Goal: Task Accomplishment & Management: Complete application form

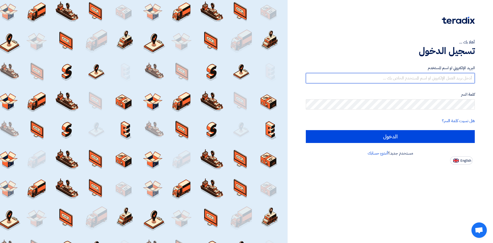
click at [403, 75] on input "text" at bounding box center [390, 78] width 169 height 10
type input "[PERSON_NAME][EMAIL_ADDRESS][DOMAIN_NAME]"
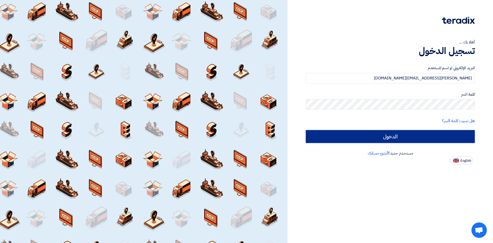
click at [403, 134] on input "الدخول" at bounding box center [390, 136] width 169 height 13
type input "Sign in"
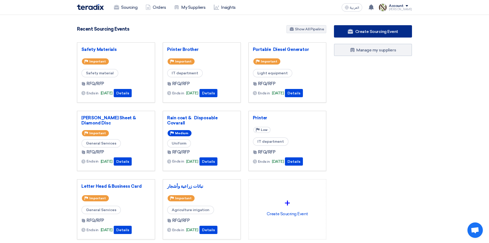
click at [365, 33] on span "Create Sourcing Event" at bounding box center [376, 31] width 43 height 5
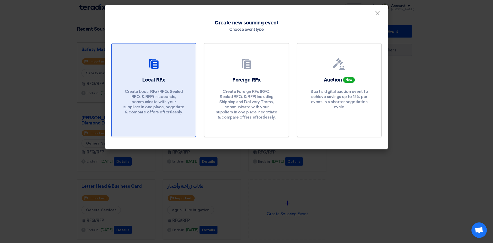
click at [158, 58] on icon at bounding box center [154, 64] width 12 height 12
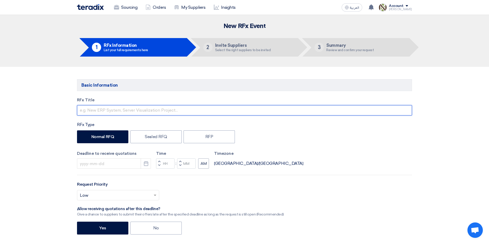
click at [140, 106] on input "text" at bounding box center [244, 110] width 335 height 10
paste input "Rubber boots"
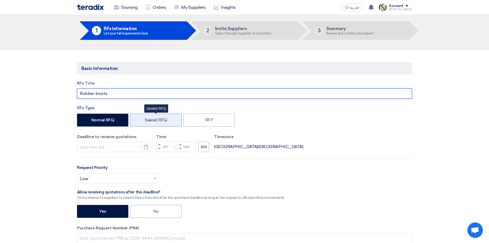
scroll to position [26, 0]
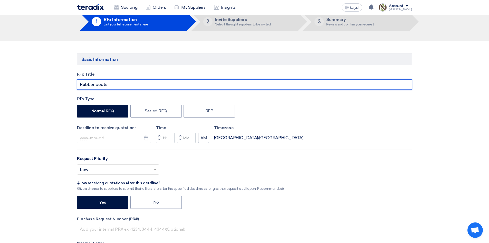
type input "Rubber boots"
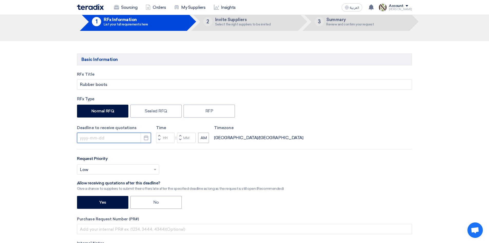
click at [119, 134] on input at bounding box center [114, 137] width 74 height 10
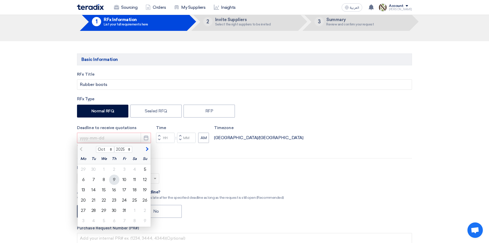
click at [110, 178] on div "9" at bounding box center [114, 179] width 10 height 10
type input "[DATE]"
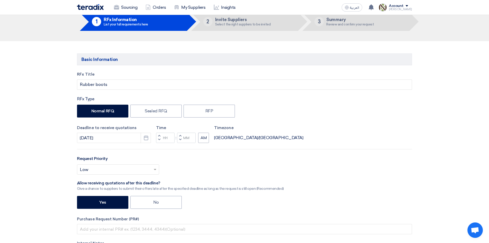
click at [159, 134] on span "button" at bounding box center [159, 135] width 2 height 3
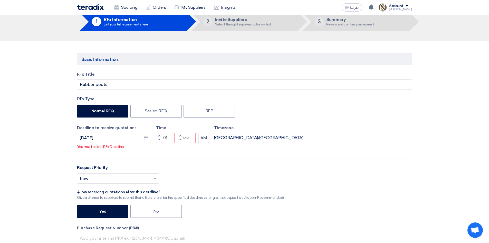
click at [159, 134] on div "Time Increment hours 01 Decrement hours : Increment minutes Decrement minutes AM" at bounding box center [182, 134] width 53 height 18
click at [160, 139] on button "Increment hours" at bounding box center [159, 135] width 6 height 6
click at [160, 137] on span "button" at bounding box center [159, 135] width 2 height 3
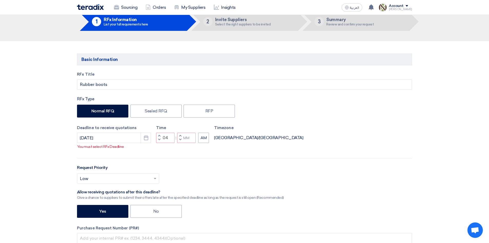
click at [160, 137] on span "button" at bounding box center [159, 135] width 2 height 3
click at [158, 143] on button "Decrement hours" at bounding box center [159, 140] width 6 height 6
type input "05"
click at [180, 137] on span "button" at bounding box center [180, 135] width 2 height 3
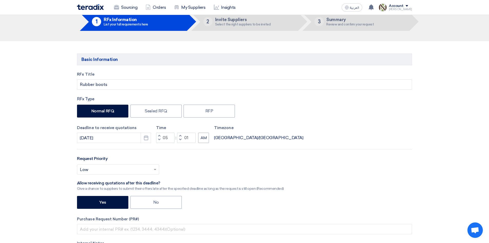
click at [180, 141] on button "Decrement minutes" at bounding box center [180, 140] width 6 height 6
type input "00"
click at [206, 138] on button "AM" at bounding box center [203, 137] width 11 height 10
click at [113, 170] on input "text" at bounding box center [115, 170] width 71 height 8
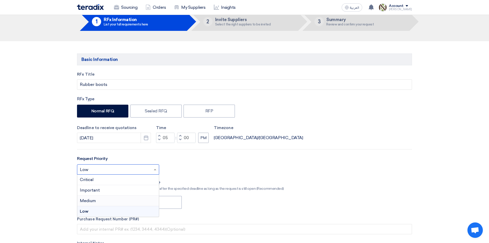
click at [100, 198] on div "Medium" at bounding box center [118, 200] width 82 height 11
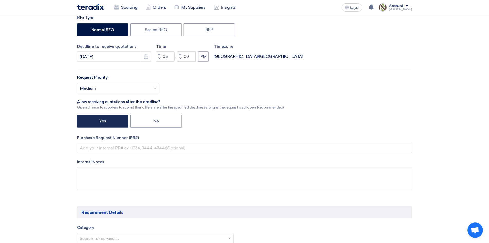
scroll to position [154, 0]
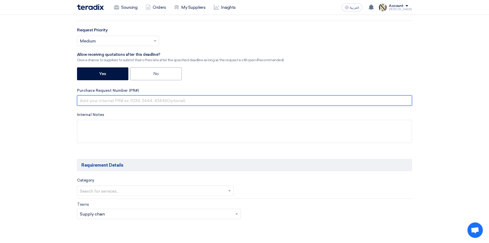
click at [114, 101] on input "text" at bounding box center [244, 100] width 335 height 10
type input "Mail"
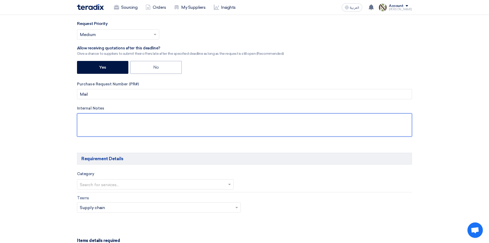
scroll to position [205, 0]
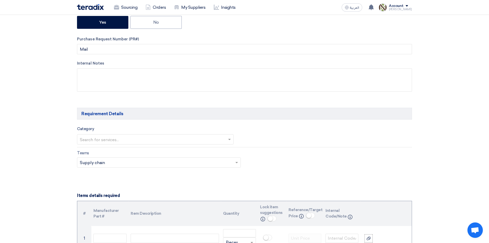
click at [108, 137] on input "text" at bounding box center [153, 139] width 146 height 8
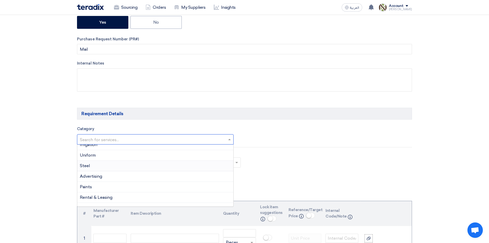
scroll to position [77, 0]
click at [100, 164] on div "Uniform" at bounding box center [155, 167] width 156 height 11
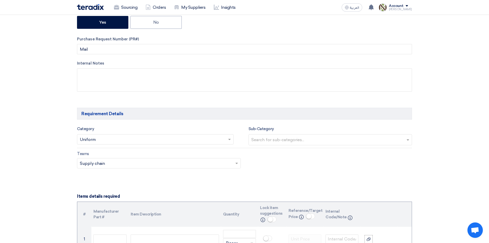
click at [121, 162] on input "text" at bounding box center [156, 163] width 153 height 8
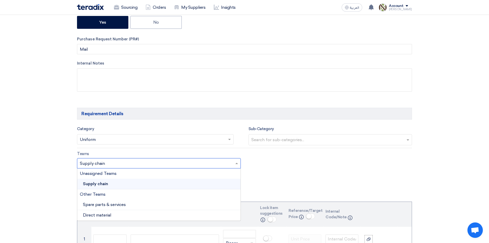
click at [122, 162] on input "text" at bounding box center [156, 163] width 153 height 8
click at [122, 163] on input "text" at bounding box center [156, 163] width 153 height 8
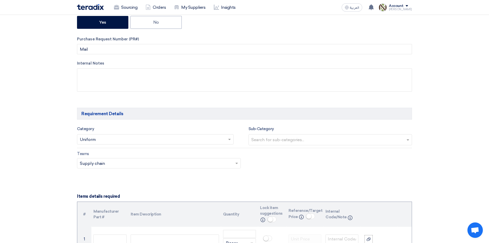
click at [319, 169] on div "Teams Teams.. × Supply chain ×" at bounding box center [244, 162] width 343 height 24
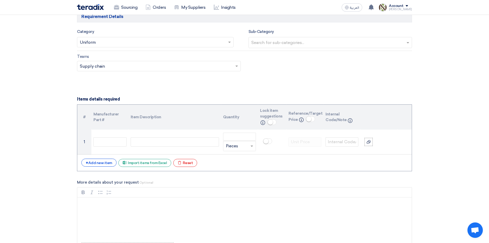
scroll to position [308, 0]
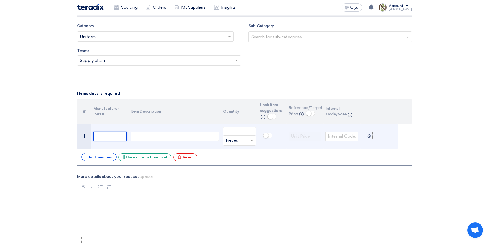
click at [109, 134] on input "text" at bounding box center [109, 135] width 33 height 9
click at [147, 138] on div at bounding box center [175, 135] width 88 height 9
paste div
click at [235, 130] on input "number" at bounding box center [239, 131] width 33 height 8
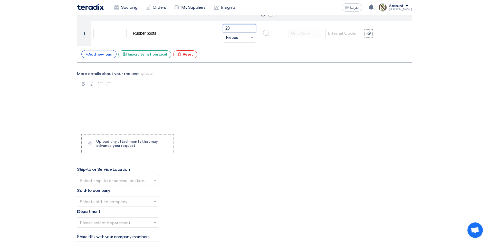
scroll to position [436, 0]
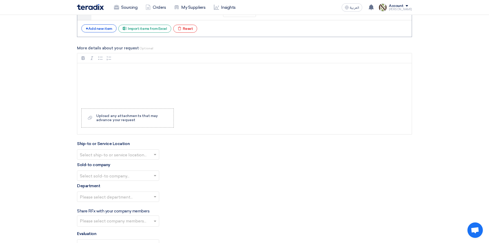
type input "23"
click at [111, 159] on input "text" at bounding box center [115, 155] width 71 height 8
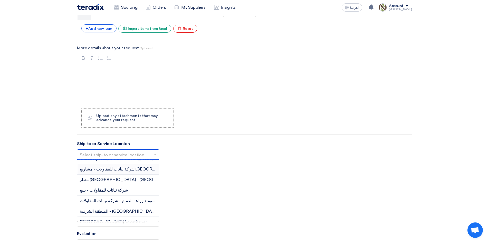
scroll to position [26, 0]
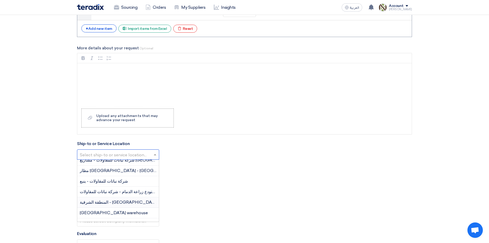
click at [113, 203] on span "المنطقة الشرقية - [GEOGRAPHIC_DATA]" at bounding box center [119, 201] width 78 height 5
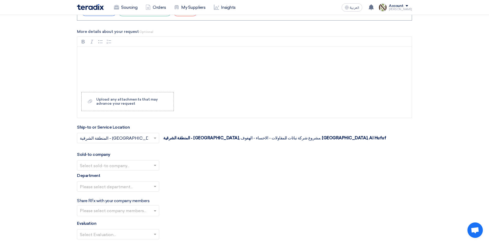
scroll to position [462, 0]
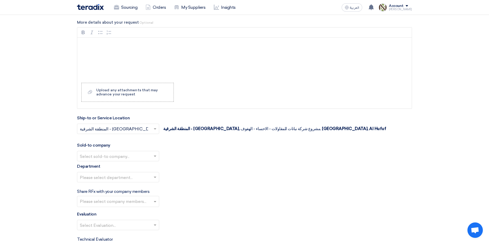
click at [111, 126] on input "text" at bounding box center [115, 129] width 71 height 8
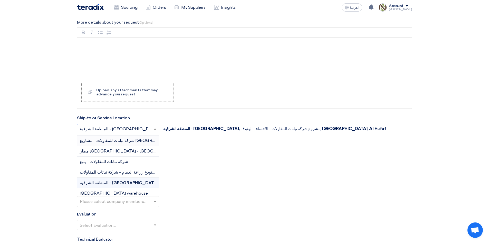
scroll to position [0, 0]
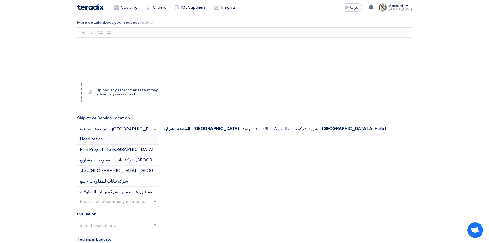
click at [119, 140] on div "Head office" at bounding box center [118, 139] width 82 height 11
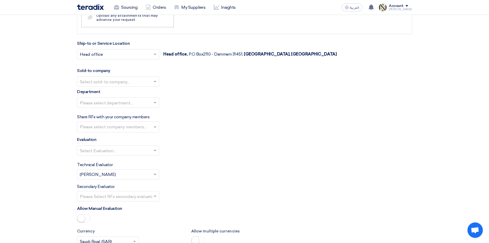
scroll to position [539, 0]
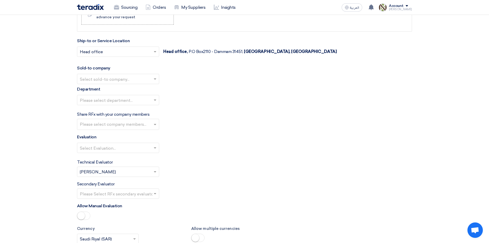
click at [131, 77] on input "text" at bounding box center [115, 79] width 71 height 8
click at [122, 88] on span "Nabatat for contracting" at bounding box center [103, 88] width 47 height 5
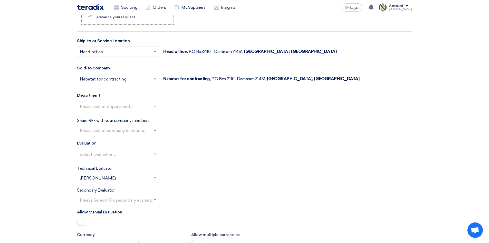
click at [111, 109] on input "text" at bounding box center [115, 106] width 71 height 8
click at [106, 114] on span "General Department" at bounding box center [100, 116] width 41 height 5
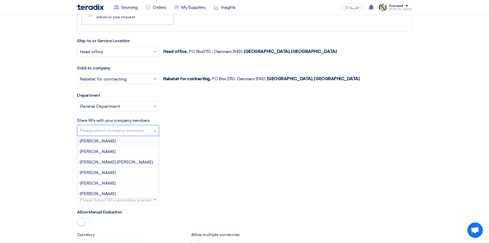
click at [107, 132] on input "text" at bounding box center [119, 131] width 78 height 8
click at [109, 151] on div "[PERSON_NAME]" at bounding box center [118, 151] width 82 height 11
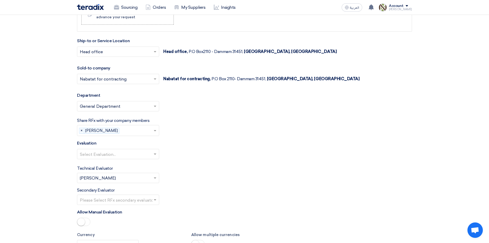
scroll to position [565, 0]
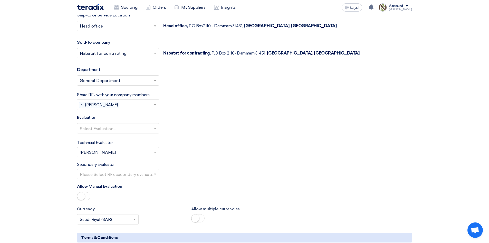
click at [116, 120] on div "Evaluation Select Evaluation..." at bounding box center [244, 125] width 335 height 23
click at [116, 126] on input "text" at bounding box center [115, 128] width 71 height 8
click at [113, 137] on div "Direct material" at bounding box center [118, 138] width 82 height 11
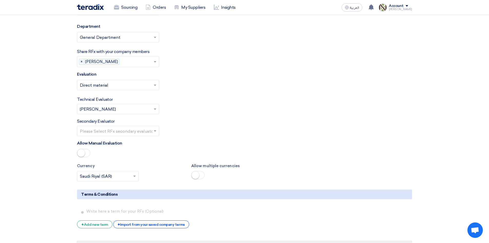
scroll to position [616, 0]
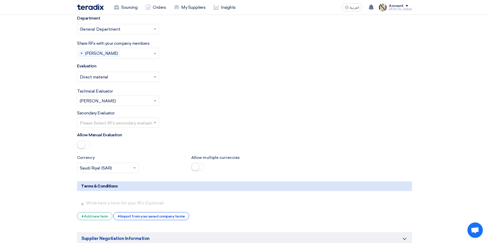
click at [142, 118] on div "Please Select RFx secondary evaluator..." at bounding box center [118, 122] width 82 height 10
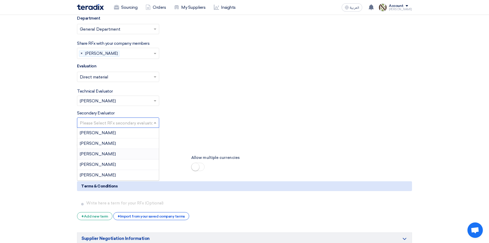
click at [124, 154] on div "[PERSON_NAME]" at bounding box center [118, 154] width 82 height 11
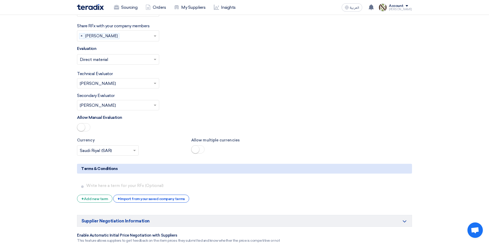
scroll to position [667, 0]
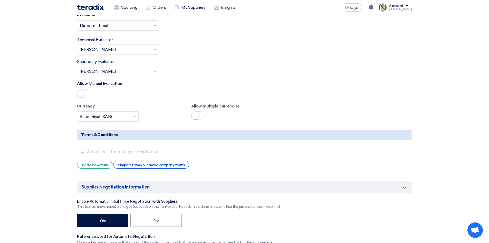
click at [86, 91] on span at bounding box center [83, 93] width 13 height 8
click at [86, 91] on small at bounding box center [86, 93] width 8 height 8
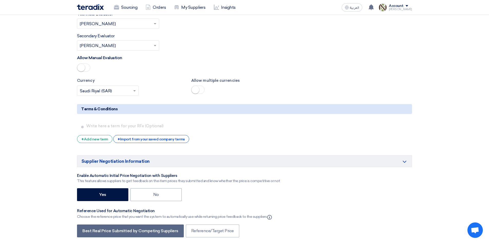
scroll to position [719, 0]
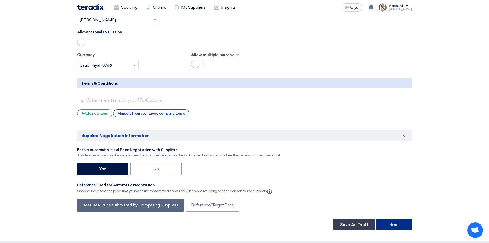
click at [389, 226] on button "Next" at bounding box center [394, 224] width 36 height 11
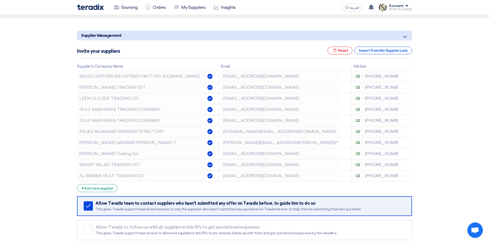
scroll to position [51, 0]
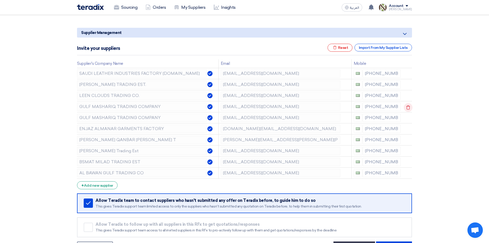
click at [407, 108] on icon at bounding box center [408, 107] width 9 height 9
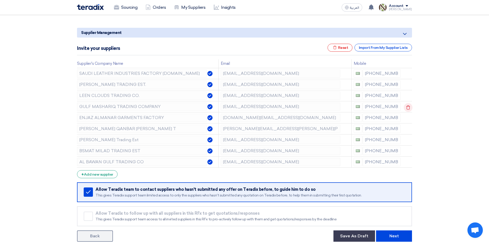
click at [409, 106] on use at bounding box center [408, 107] width 4 height 4
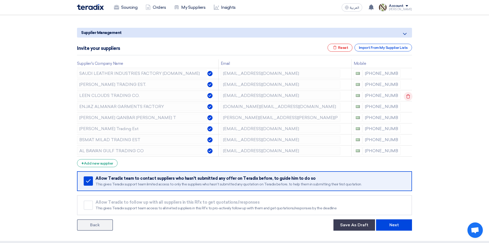
click at [407, 97] on icon at bounding box center [408, 96] width 9 height 9
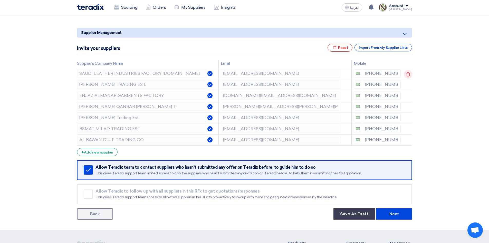
click at [405, 74] on icon at bounding box center [408, 74] width 9 height 9
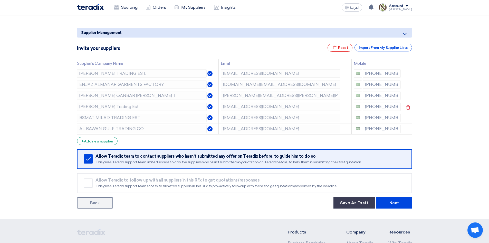
click at [0, 0] on icon at bounding box center [0, 0] width 0 height 0
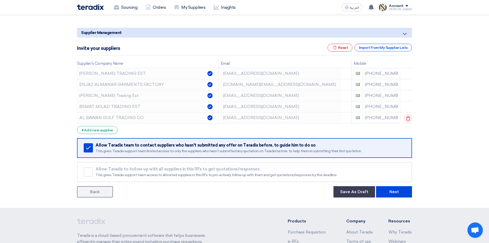
click at [406, 119] on icon at bounding box center [408, 118] width 9 height 9
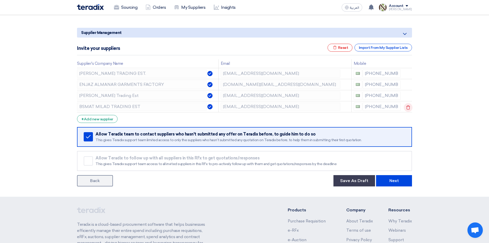
click at [407, 107] on icon at bounding box center [408, 107] width 9 height 9
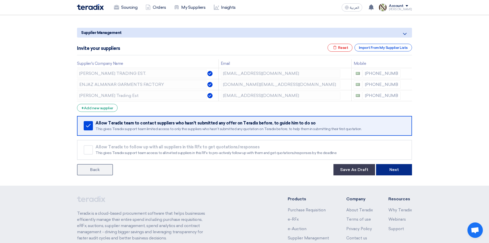
click at [395, 172] on button "Next" at bounding box center [394, 169] width 36 height 11
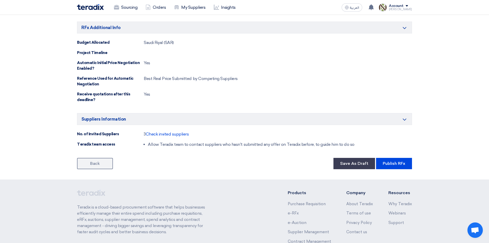
scroll to position [231, 0]
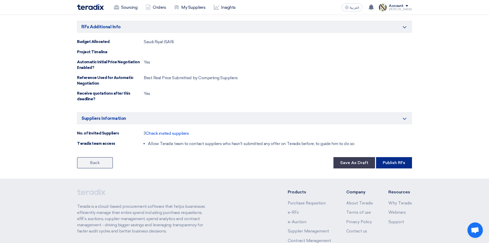
click at [398, 164] on button "Publish RFx" at bounding box center [394, 162] width 36 height 11
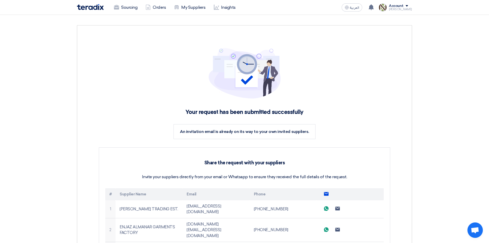
scroll to position [77, 0]
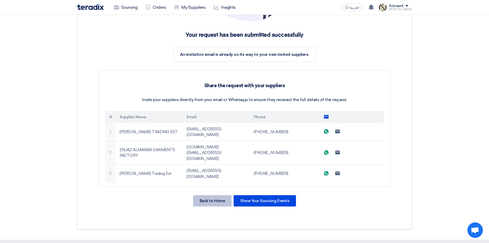
click at [211, 195] on div "Back to Home" at bounding box center [212, 200] width 38 height 11
